Goal: Task Accomplishment & Management: Manage account settings

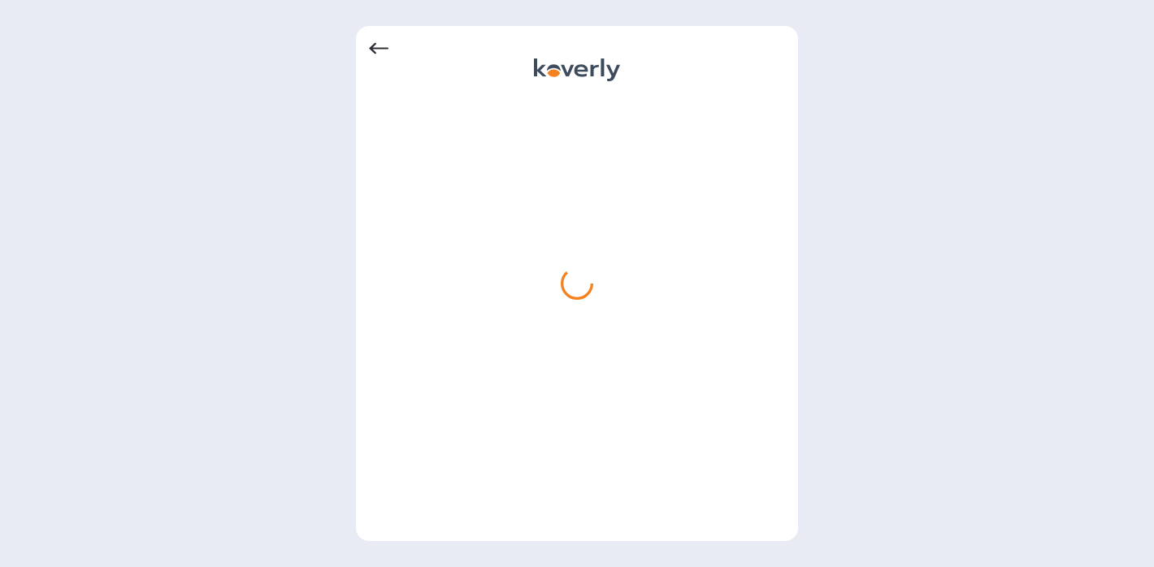
click at [366, 45] on div at bounding box center [577, 283] width 442 height 515
click at [376, 46] on icon at bounding box center [378, 48] width 19 height 19
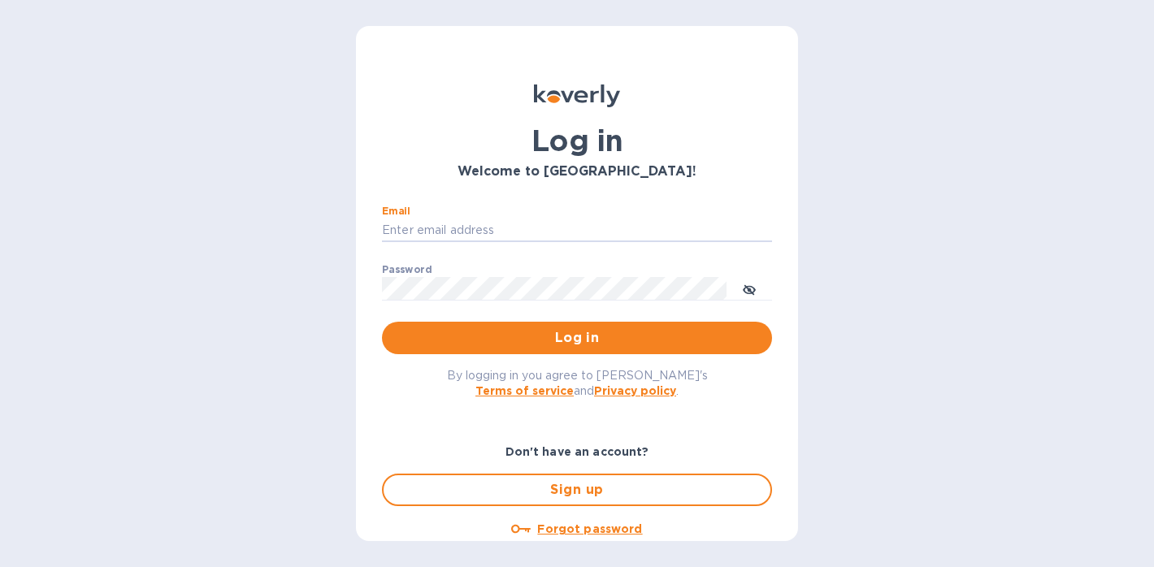
type input "[PERSON_NAME][EMAIL_ADDRESS][DOMAIN_NAME]"
click at [574, 337] on button "Log in" at bounding box center [577, 338] width 390 height 32
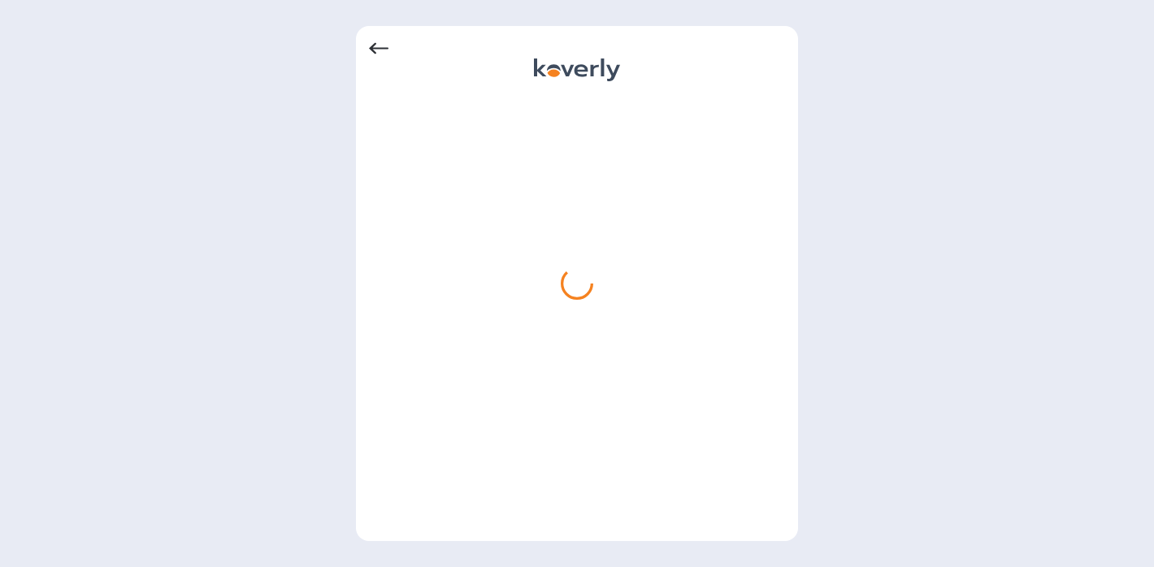
click at [608, 324] on div at bounding box center [577, 312] width 416 height 431
